Goal: Go to known website: Go to known website

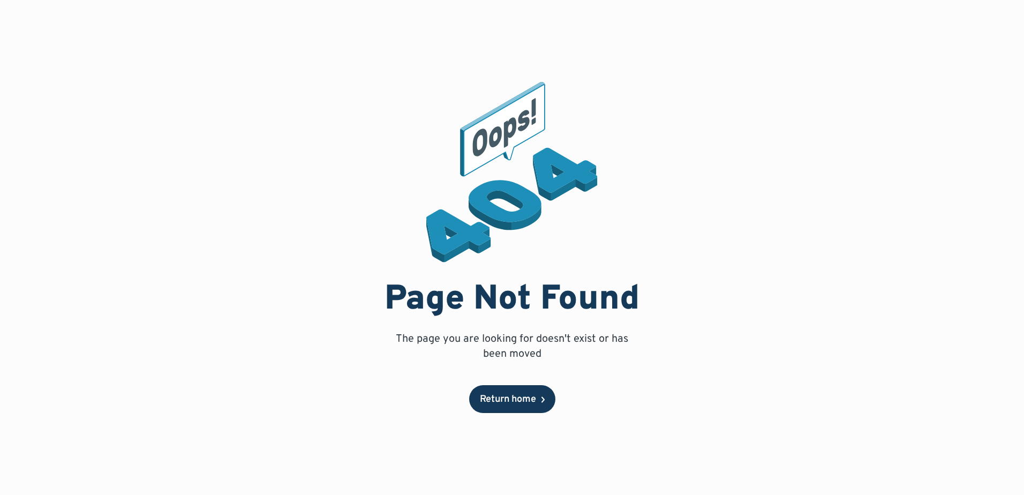
click at [519, 408] on link "Return home" at bounding box center [512, 399] width 86 height 28
